Goal: Complete application form

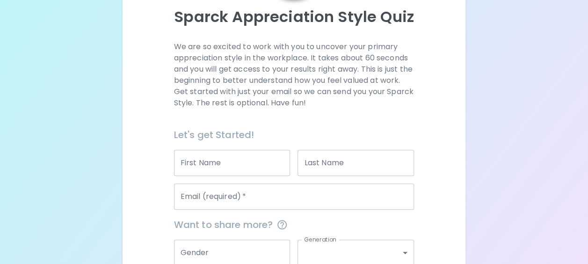
scroll to position [120, 0]
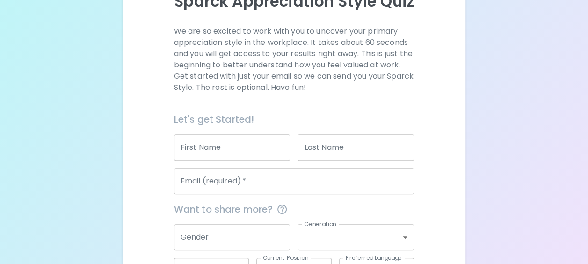
click at [246, 153] on input "First Name" at bounding box center [232, 147] width 116 height 26
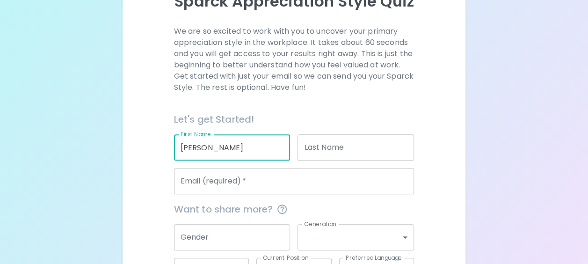
type input "[PERSON_NAME]"
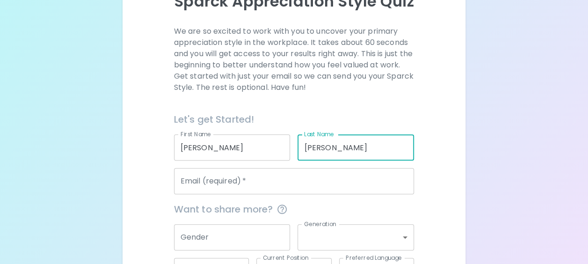
type input "[PERSON_NAME]"
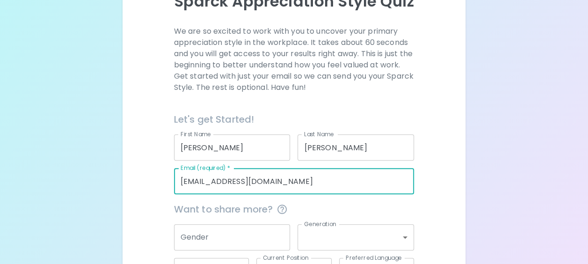
scroll to position [193, 0]
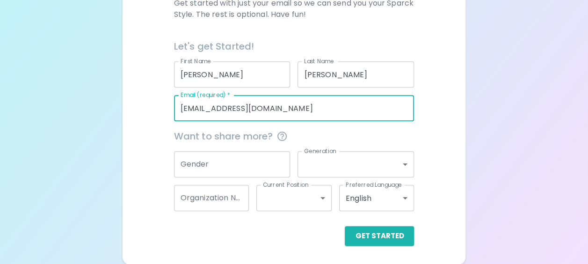
type input "[EMAIL_ADDRESS][DOMAIN_NAME]"
click at [284, 227] on div "Get Started" at bounding box center [294, 236] width 240 height 20
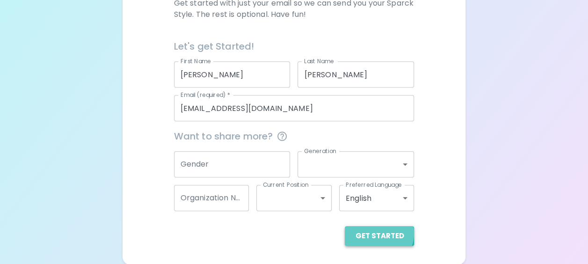
click at [378, 232] on button "Get Started" at bounding box center [379, 236] width 69 height 20
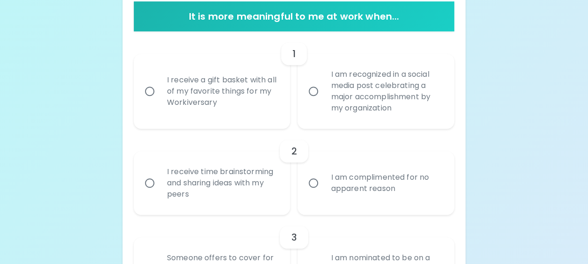
click at [150, 90] on input "I receive a gift basket with all of my favorite things for my Workiversary" at bounding box center [150, 91] width 20 height 20
radio input "true"
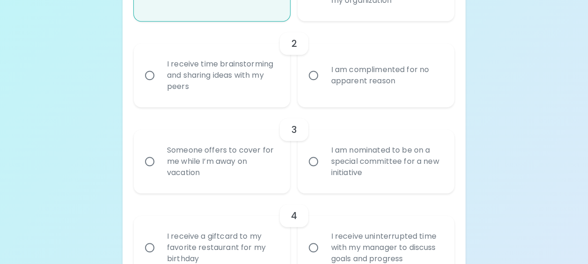
scroll to position [300, 0]
click at [310, 77] on input "I am complimented for no apparent reason" at bounding box center [314, 75] width 20 height 20
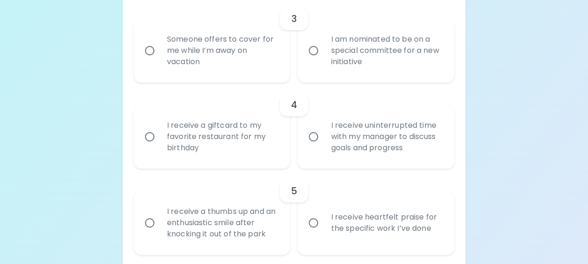
scroll to position [403, 0]
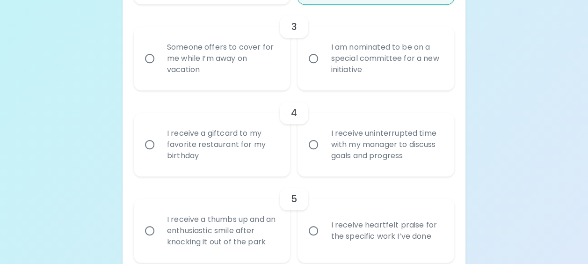
radio input "true"
click at [319, 63] on input "I am nominated to be on a special committee for a new initiative" at bounding box center [314, 59] width 20 height 20
radio input "false"
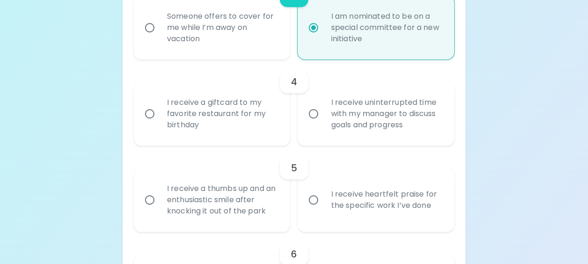
scroll to position [478, 0]
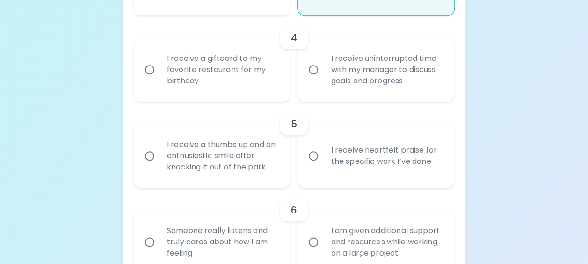
radio input "true"
click at [319, 71] on input "I receive uninterrupted time with my manager to discuss goals and progress" at bounding box center [314, 70] width 20 height 20
radio input "false"
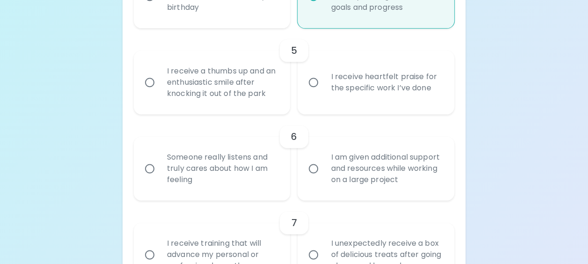
scroll to position [553, 0]
radio input "true"
click at [316, 82] on input "I receive heartfelt praise for the specific work I’ve done" at bounding box center [314, 81] width 20 height 20
radio input "false"
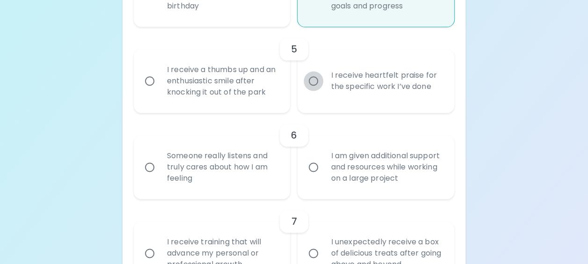
radio input "false"
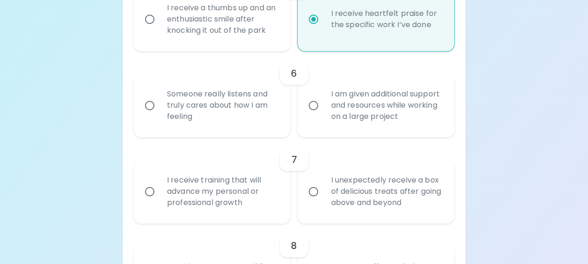
scroll to position [628, 0]
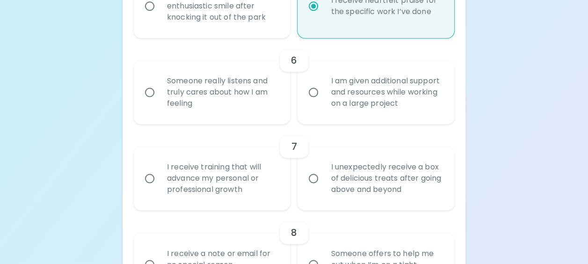
radio input "true"
click at [187, 96] on div "Someone really listens and truly cares about how I am feeling" at bounding box center [222, 92] width 126 height 56
click at [159, 96] on input "Someone really listens and truly cares about how I am feeling" at bounding box center [150, 92] width 20 height 20
radio input "false"
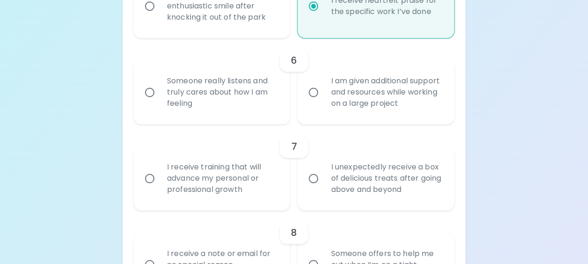
radio input "false"
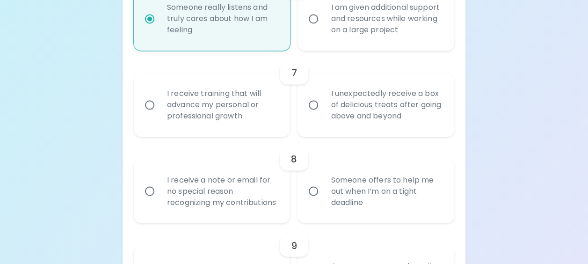
scroll to position [703, 0]
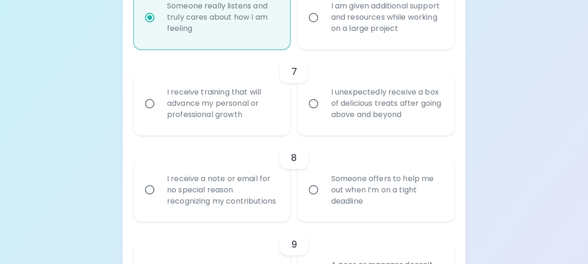
radio input "true"
click at [230, 109] on div "I receive training that will advance my personal or professional growth" at bounding box center [222, 103] width 126 height 56
click at [159, 109] on input "I receive training that will advance my personal or professional growth" at bounding box center [150, 104] width 20 height 20
radio input "false"
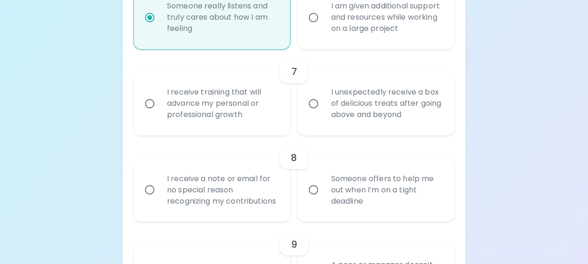
radio input "false"
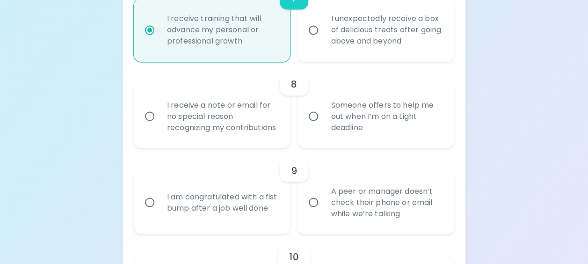
scroll to position [777, 0]
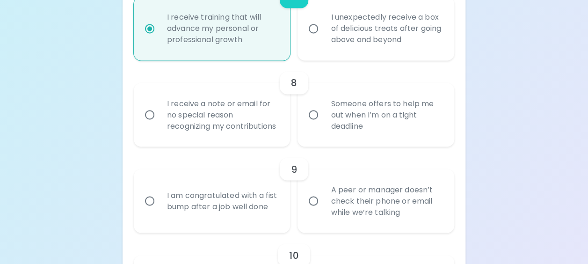
radio input "true"
click at [315, 121] on input "Someone offers to help me out when I’m on a tight deadline" at bounding box center [314, 115] width 20 height 20
radio input "false"
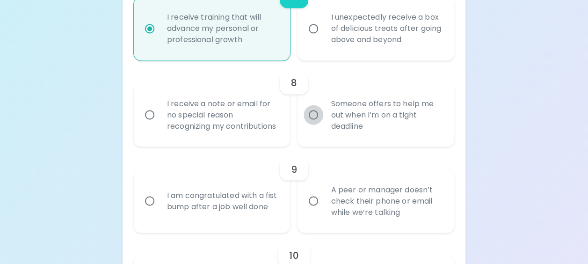
radio input "false"
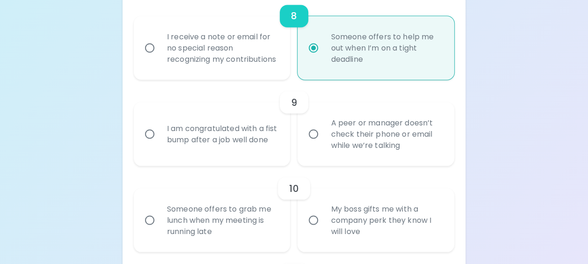
scroll to position [852, 0]
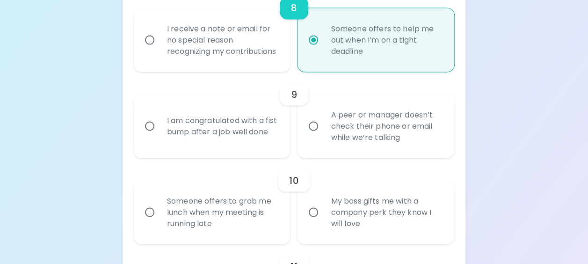
radio input "true"
drag, startPoint x: 317, startPoint y: 138, endPoint x: 310, endPoint y: 138, distance: 7.5
click at [310, 136] on input "A peer or manager doesn’t check their phone or email while we’re talking" at bounding box center [314, 126] width 20 height 20
radio input "false"
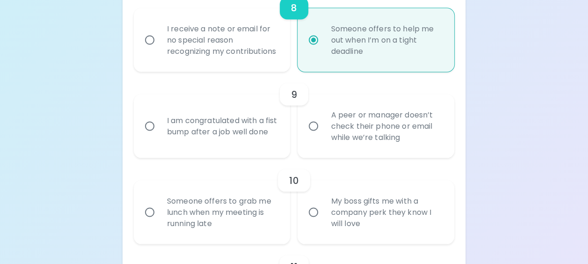
radio input "false"
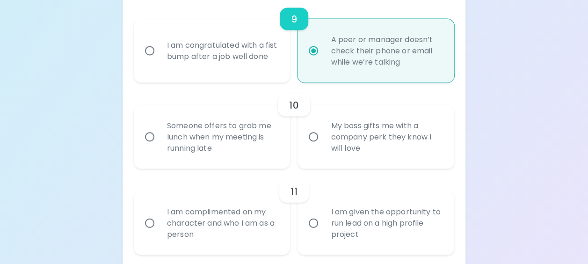
scroll to position [979, 0]
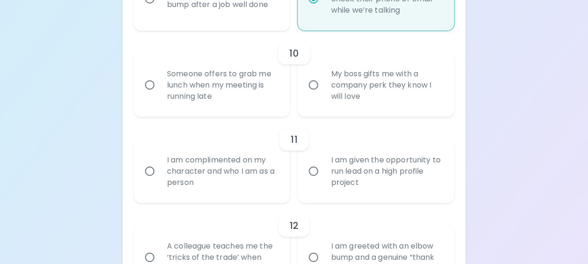
radio input "true"
click at [321, 95] on input "My boss gifts me with a company perk they know I will love" at bounding box center [314, 85] width 20 height 20
radio input "false"
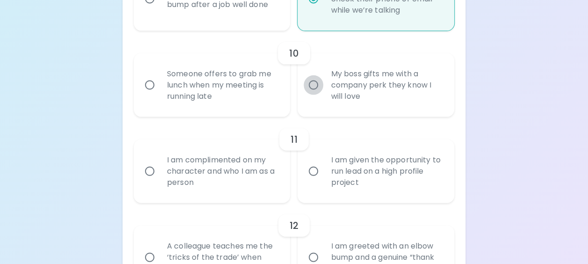
radio input "false"
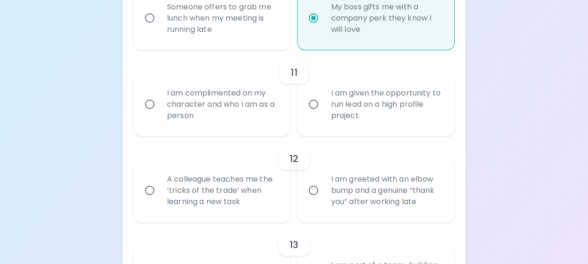
scroll to position [1054, 0]
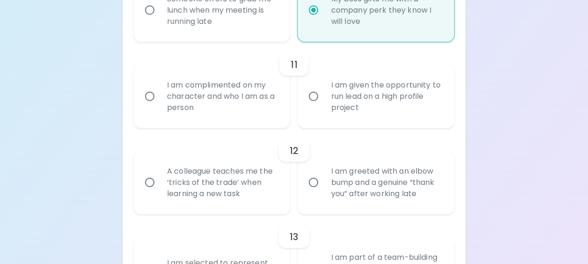
radio input "true"
click at [238, 114] on div "I am complimented on my character and who I am as a person" at bounding box center [222, 96] width 126 height 56
click at [159, 106] on input "I am complimented on my character and who I am as a person" at bounding box center [150, 97] width 20 height 20
radio input "false"
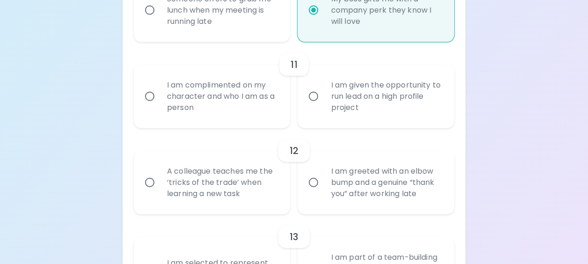
radio input "false"
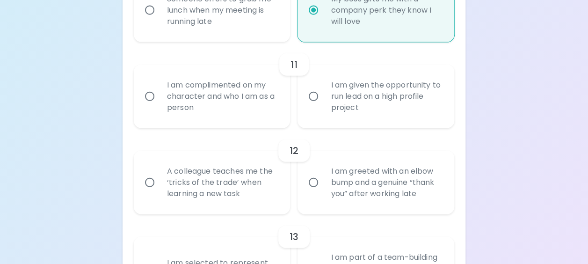
radio input "false"
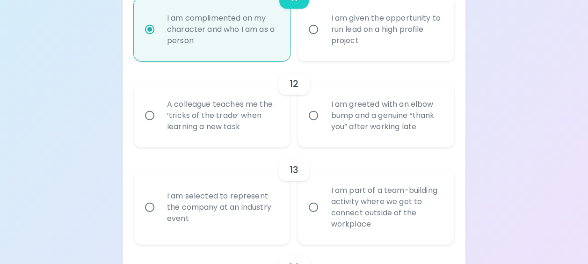
scroll to position [1129, 0]
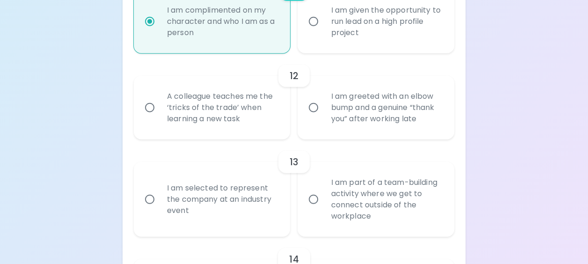
radio input "true"
click at [224, 122] on div "A colleague teaches me the ‘tricks of the trade’ when learning a new task" at bounding box center [222, 108] width 126 height 56
click at [159, 117] on input "A colleague teaches me the ‘tricks of the trade’ when learning a new task" at bounding box center [150, 108] width 20 height 20
radio input "false"
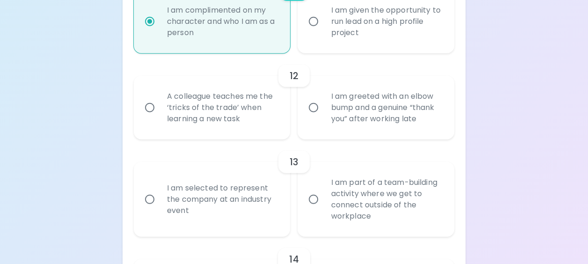
radio input "false"
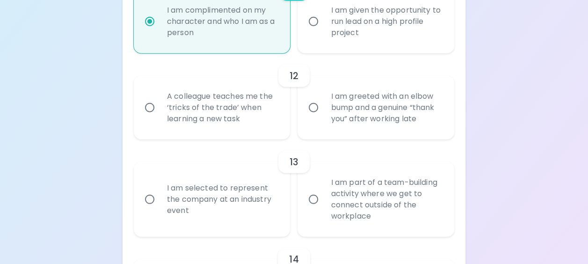
radio input "false"
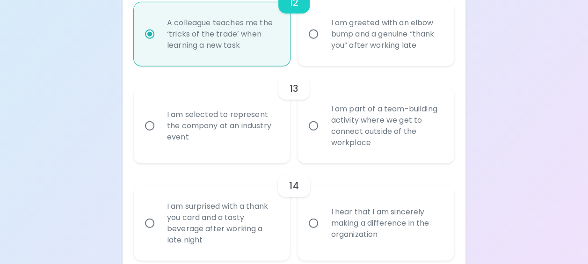
scroll to position [1203, 0]
radio input "true"
click at [237, 139] on div "I am selected to represent the company at an industry event" at bounding box center [222, 124] width 126 height 56
click at [159, 134] on input "I am selected to represent the company at an industry event" at bounding box center [150, 125] width 20 height 20
radio input "false"
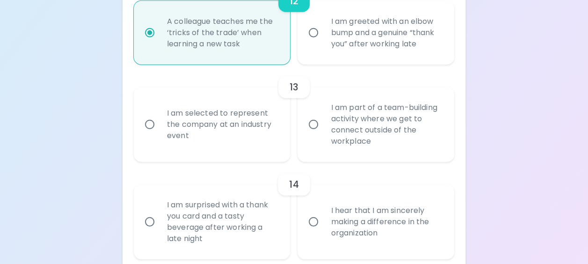
radio input "false"
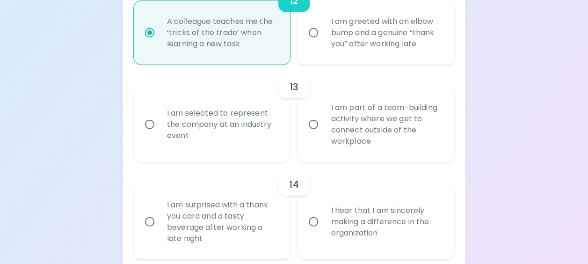
radio input "false"
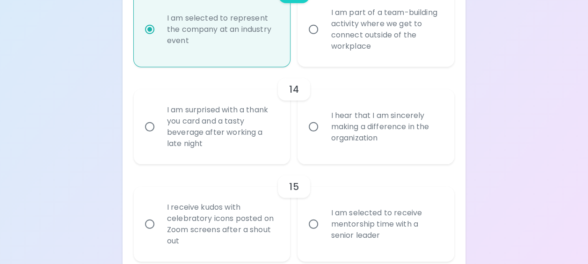
scroll to position [1300, 0]
radio input "true"
click at [228, 136] on div "I am surprised with a thank you card and a tasty beverage after working a late …" at bounding box center [222, 125] width 126 height 67
click at [159, 135] on input "I am surprised with a thank you card and a tasty beverage after working a late …" at bounding box center [150, 126] width 20 height 20
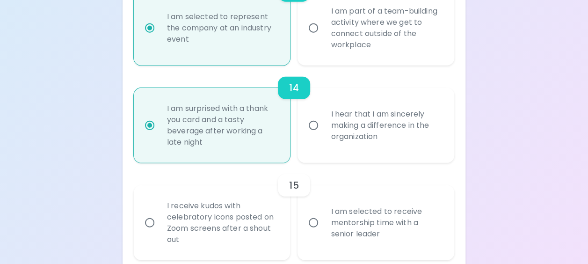
radio input "false"
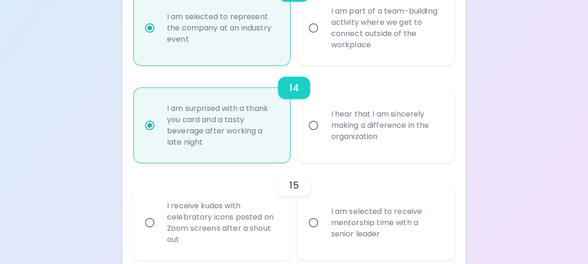
radio input "false"
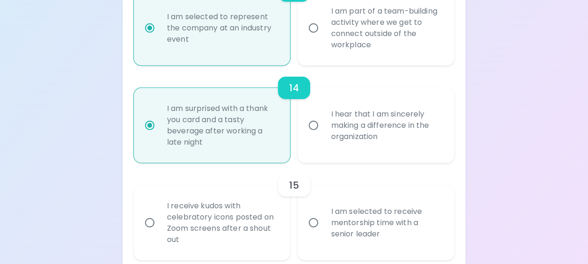
radio input "false"
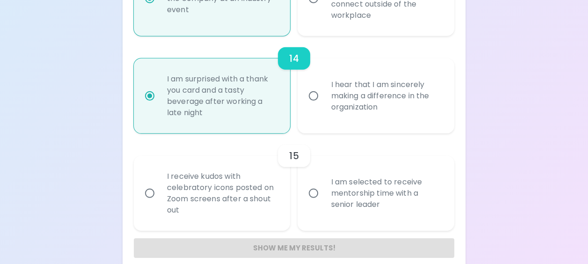
scroll to position [1353, 0]
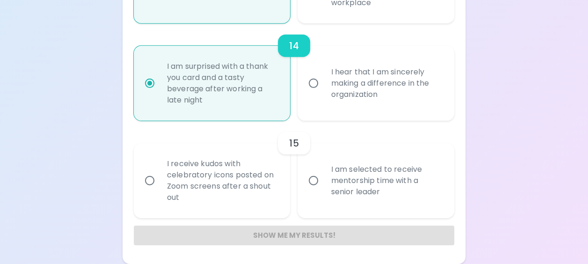
radio input "true"
click at [207, 182] on div "I receive kudos with celebratory icons posted on Zoom screens after a shout out" at bounding box center [222, 180] width 126 height 67
click at [159, 182] on input "I receive kudos with celebratory icons posted on Zoom screens after a shout out" at bounding box center [150, 181] width 20 height 20
radio input "false"
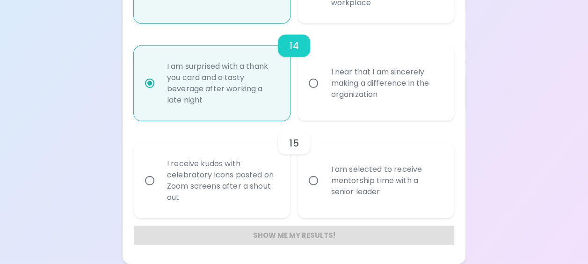
radio input "false"
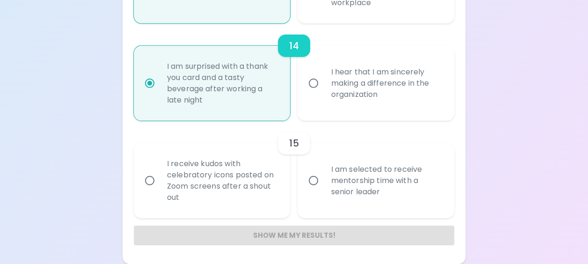
radio input "false"
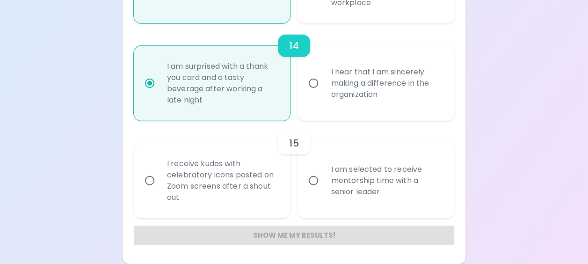
radio input "false"
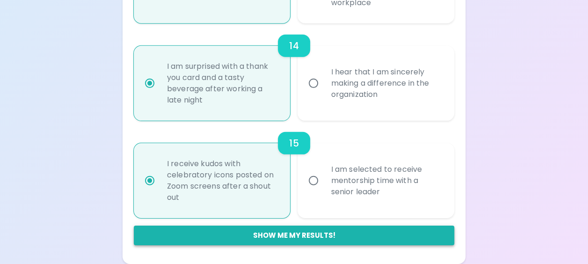
radio input "true"
click at [301, 234] on button "Show me my results!" at bounding box center [294, 235] width 320 height 20
radio input "false"
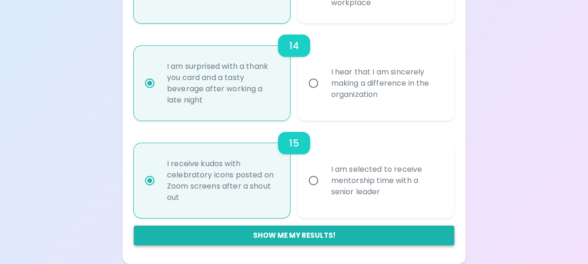
radio input "false"
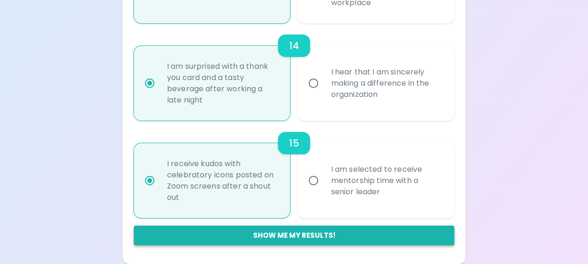
radio input "false"
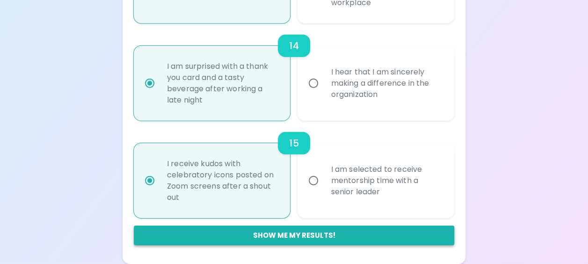
radio input "false"
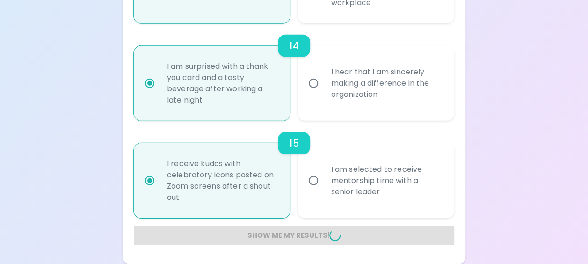
radio input "false"
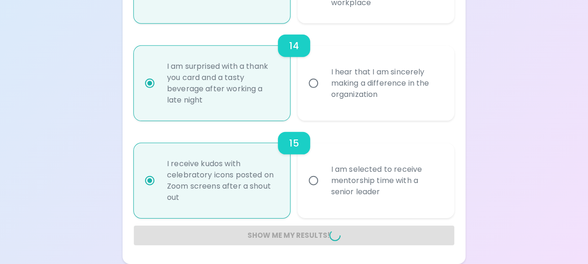
radio input "false"
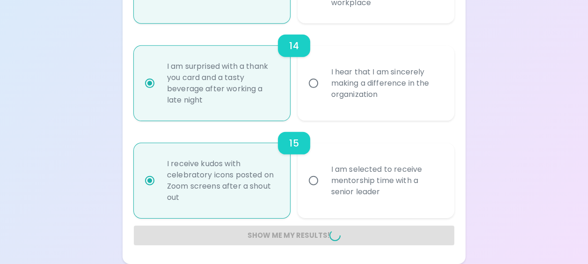
radio input "false"
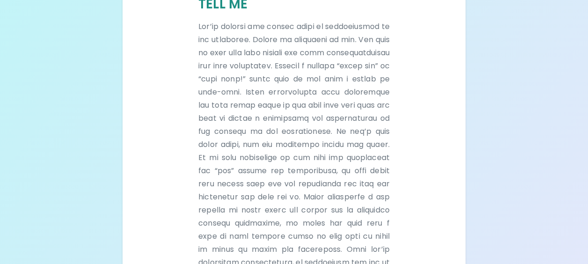
scroll to position [254, 0]
